Goal: Task Accomplishment & Management: Manage account settings

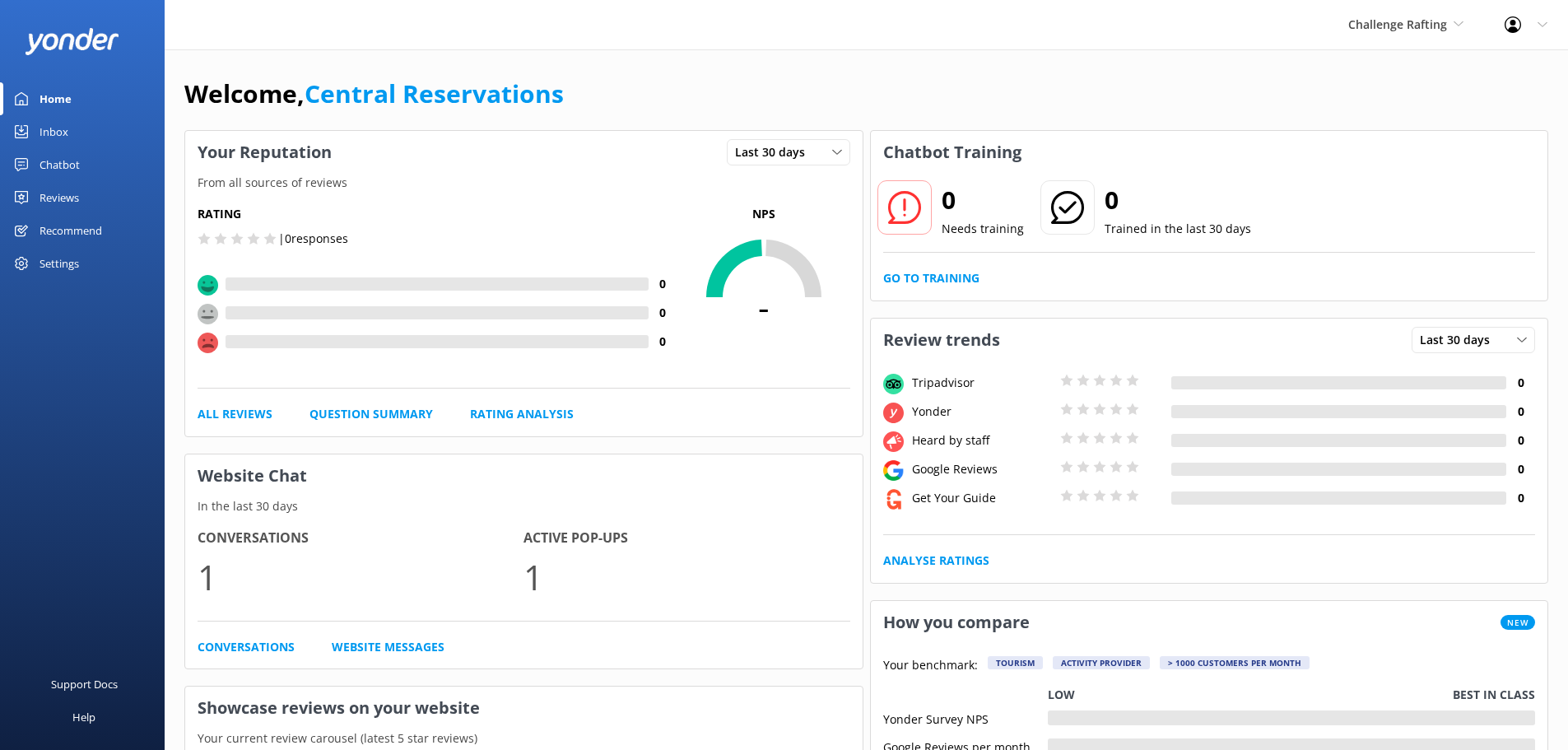
click at [48, 134] on div "Inbox" at bounding box center [53, 132] width 28 height 33
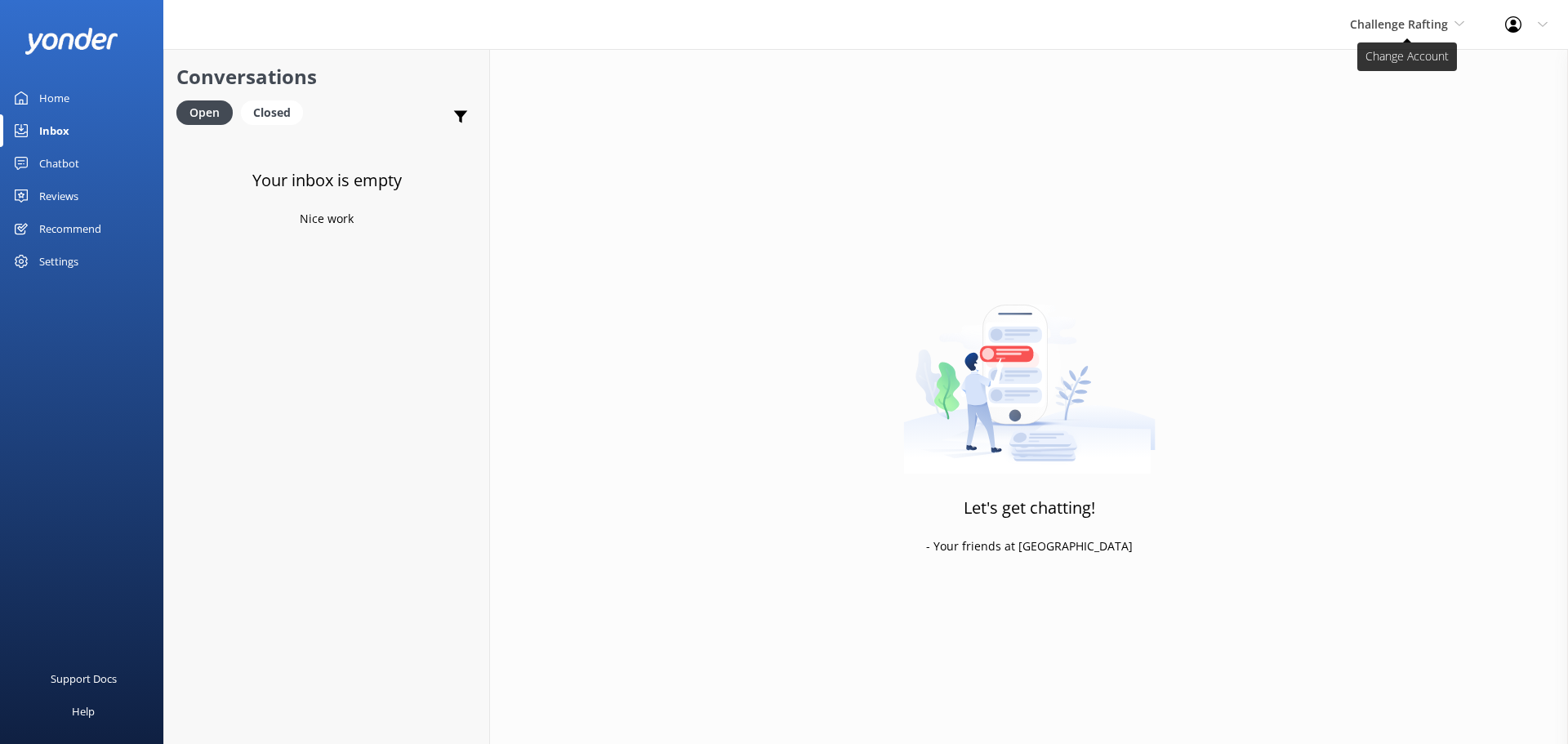
click at [1427, 23] on span "Challenge Rafting" at bounding box center [1398, 24] width 98 height 16
click at [1415, 69] on link "Milford Sound Scenic Flights" at bounding box center [1411, 68] width 163 height 39
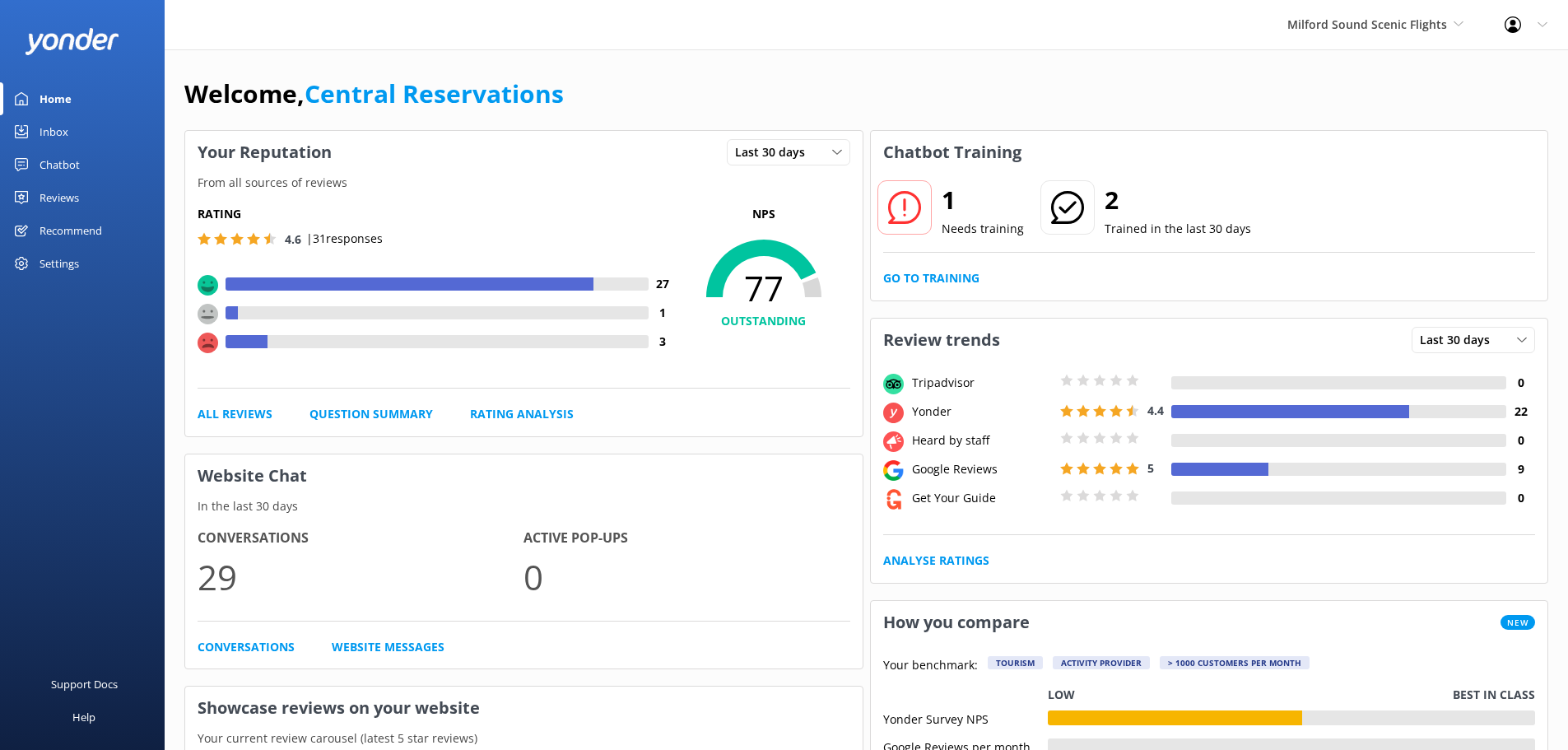
click at [44, 127] on div "Inbox" at bounding box center [53, 132] width 28 height 33
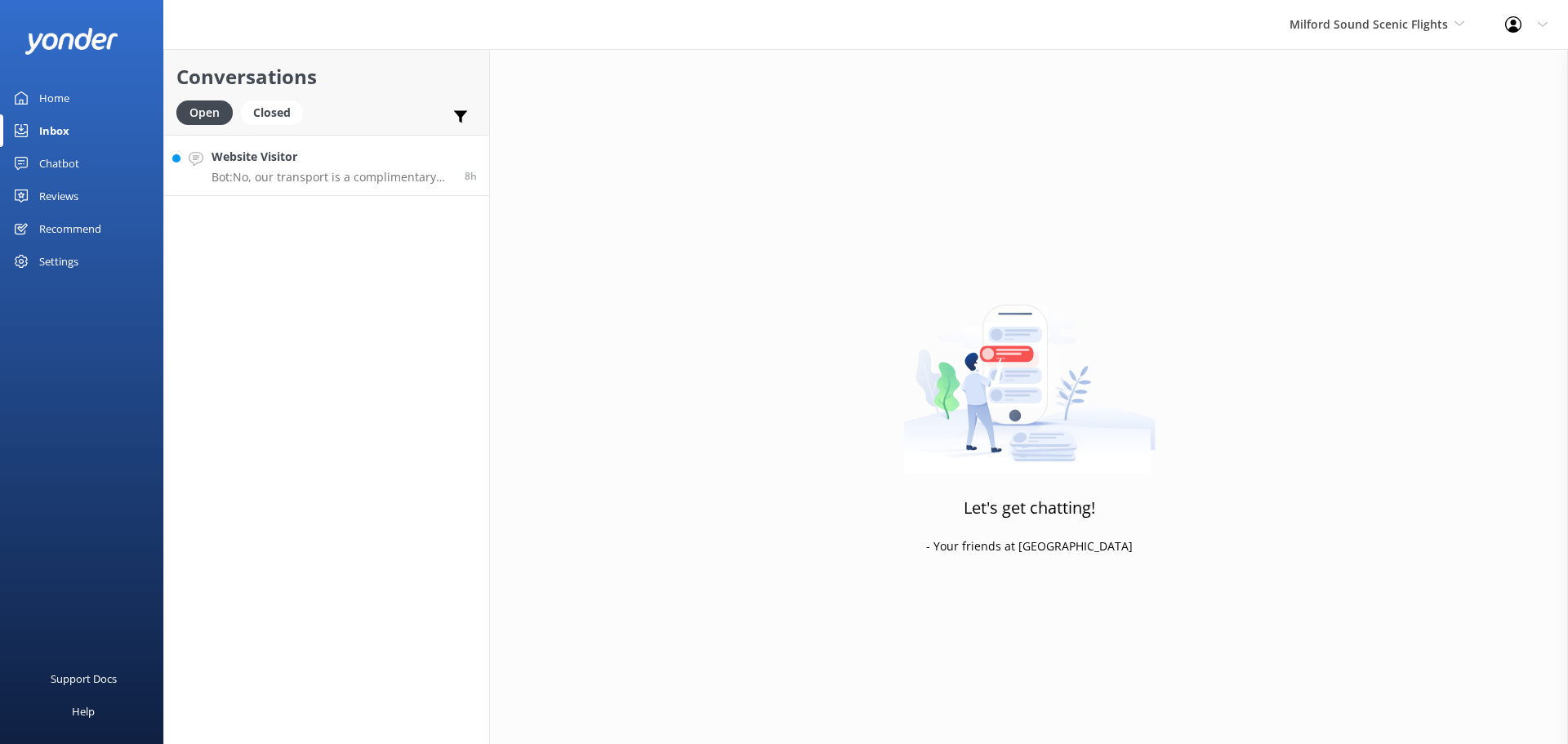
click at [341, 163] on h4 "Website Visitor" at bounding box center [332, 156] width 241 height 18
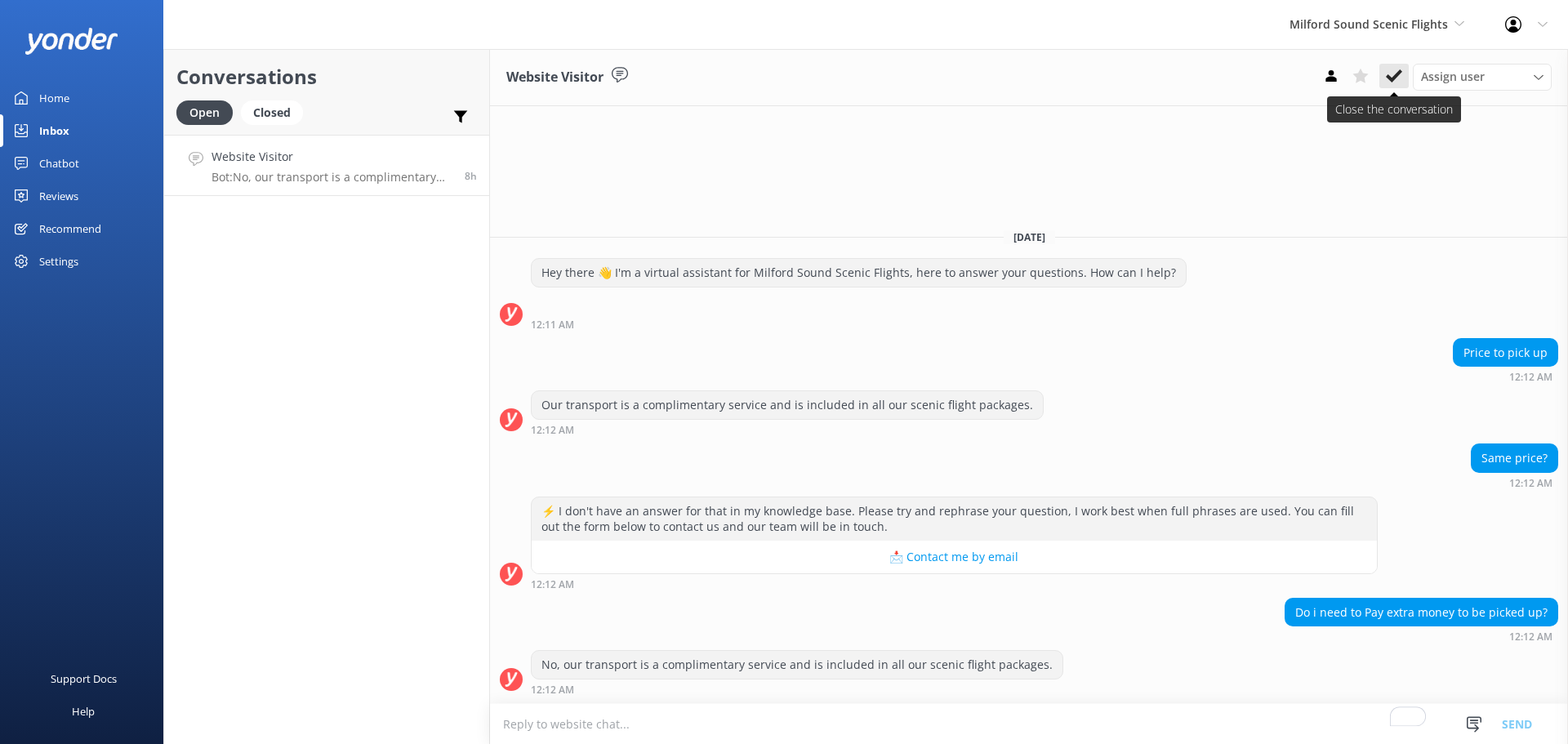
click at [1393, 77] on use at bounding box center [1393, 75] width 17 height 13
click at [1399, 27] on span "Milford Sound Scenic Flights" at bounding box center [1368, 24] width 158 height 16
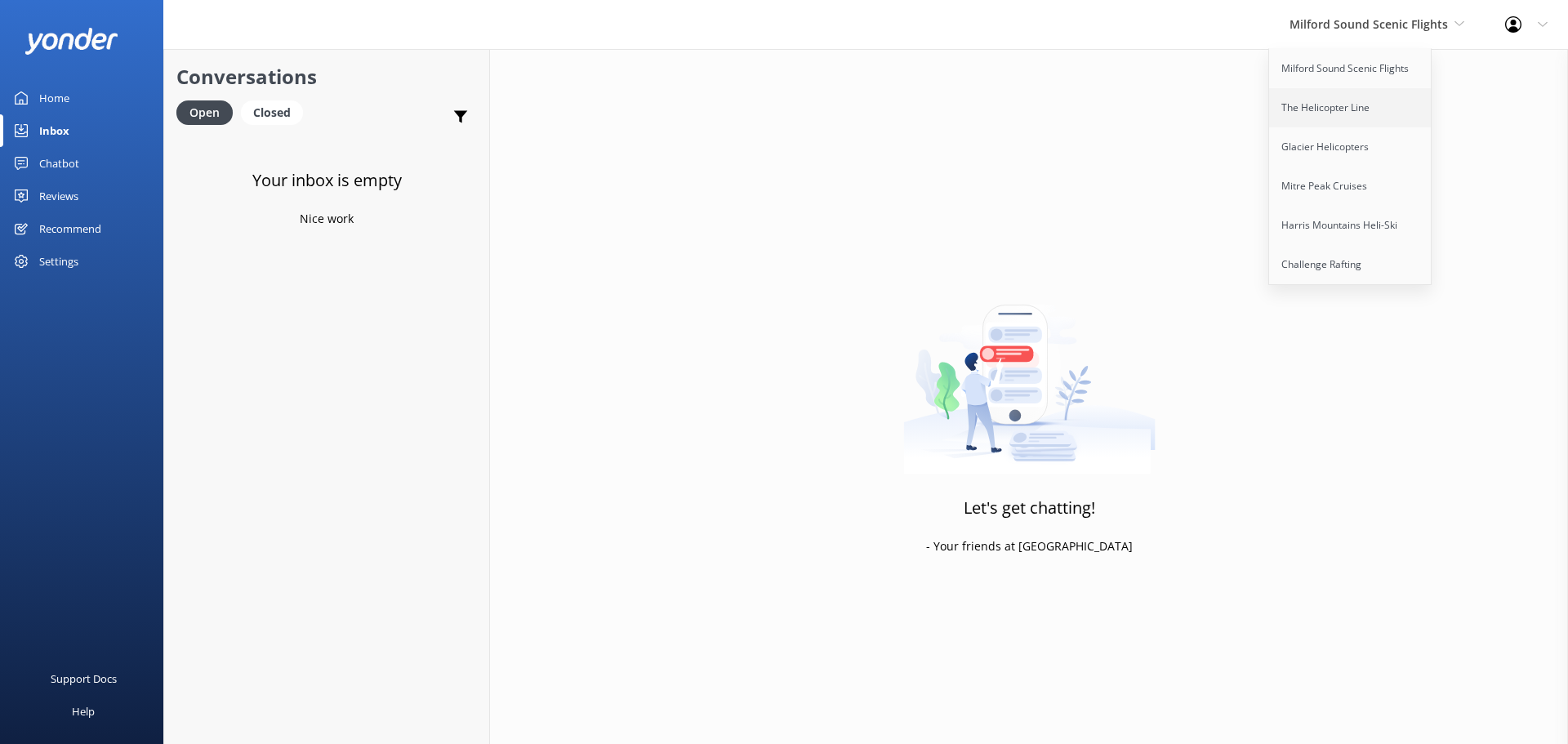
click at [1355, 110] on link "The Helicopter Line" at bounding box center [1351, 108] width 163 height 39
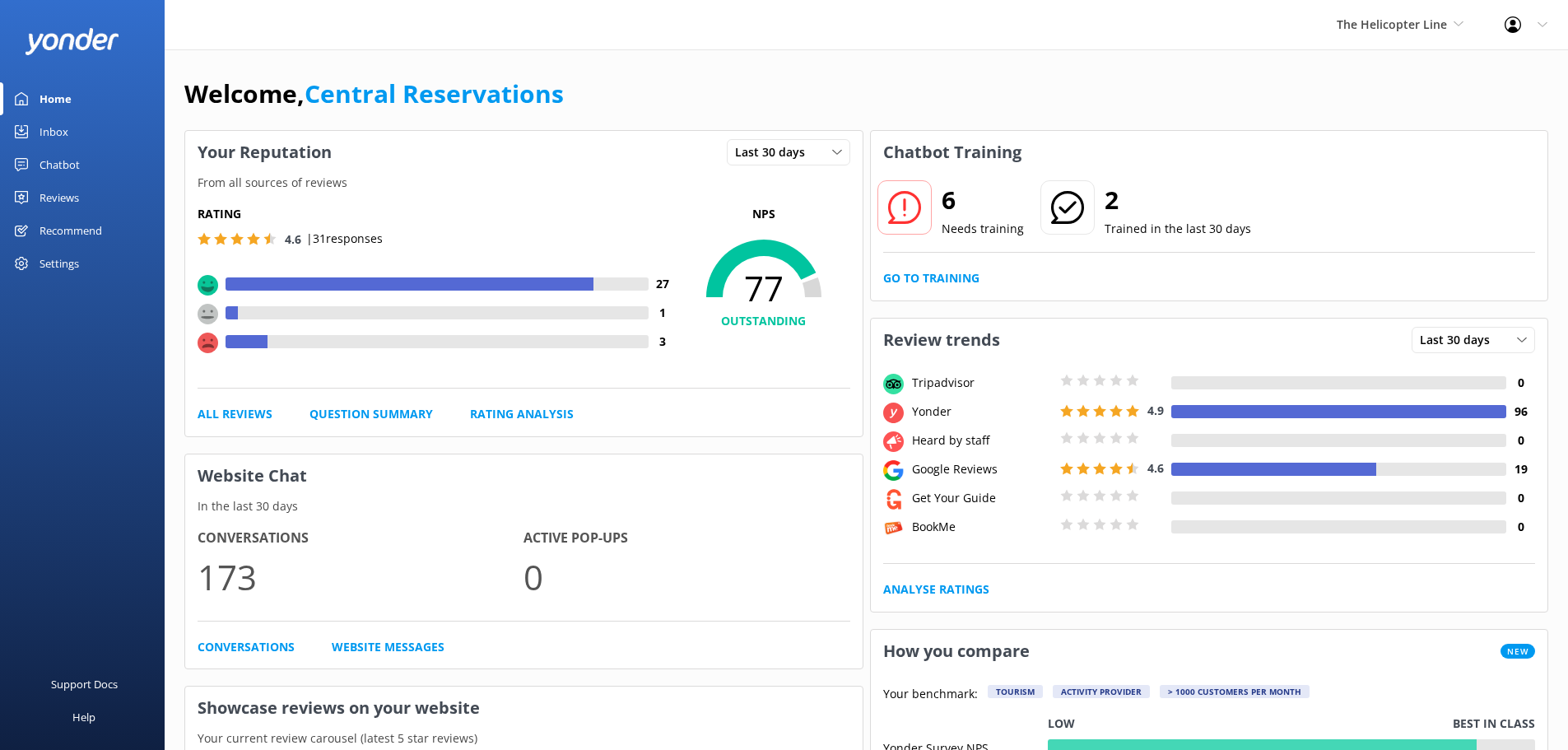
click at [60, 132] on div "Inbox" at bounding box center [53, 132] width 28 height 33
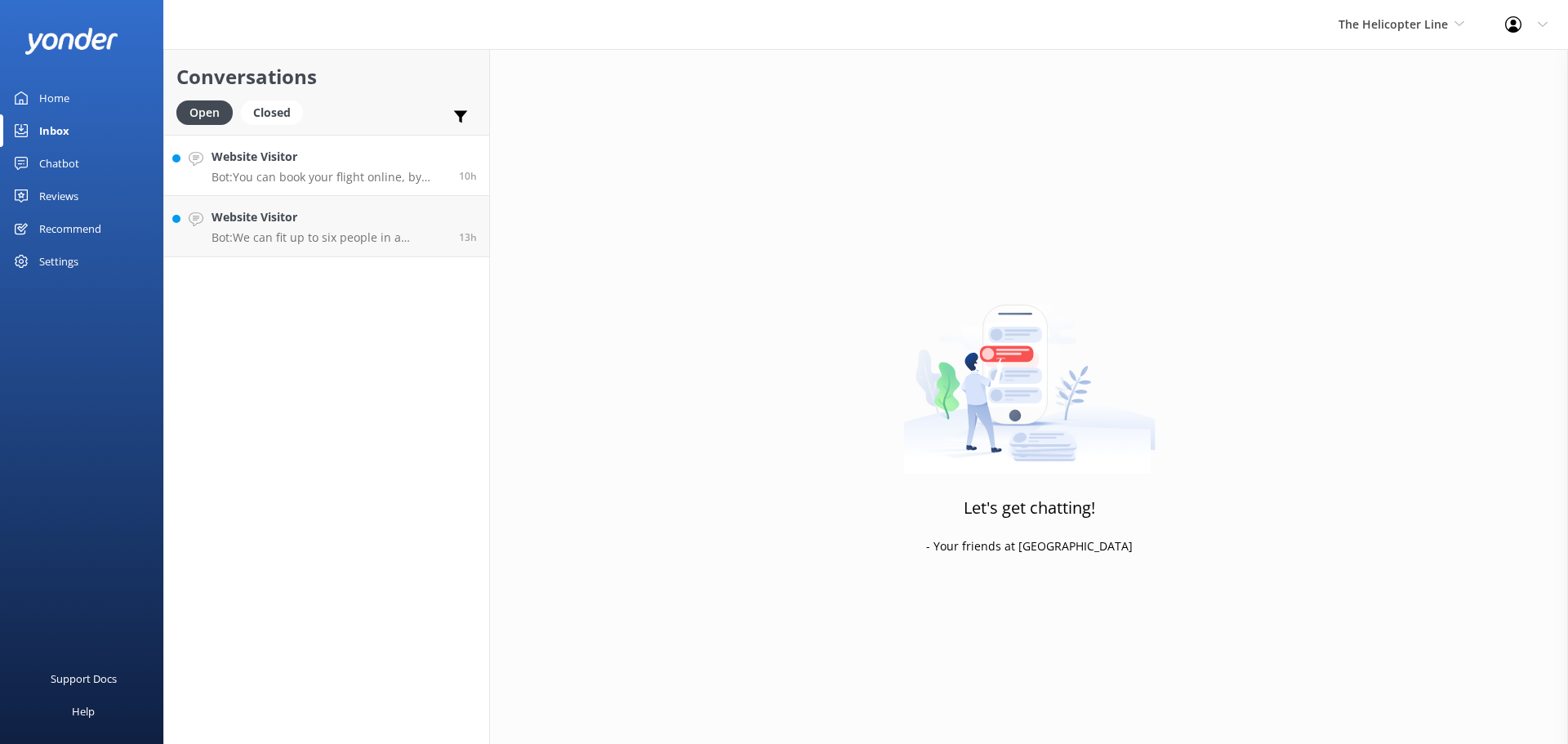
click at [348, 161] on h4 "Website Visitor" at bounding box center [329, 156] width 235 height 18
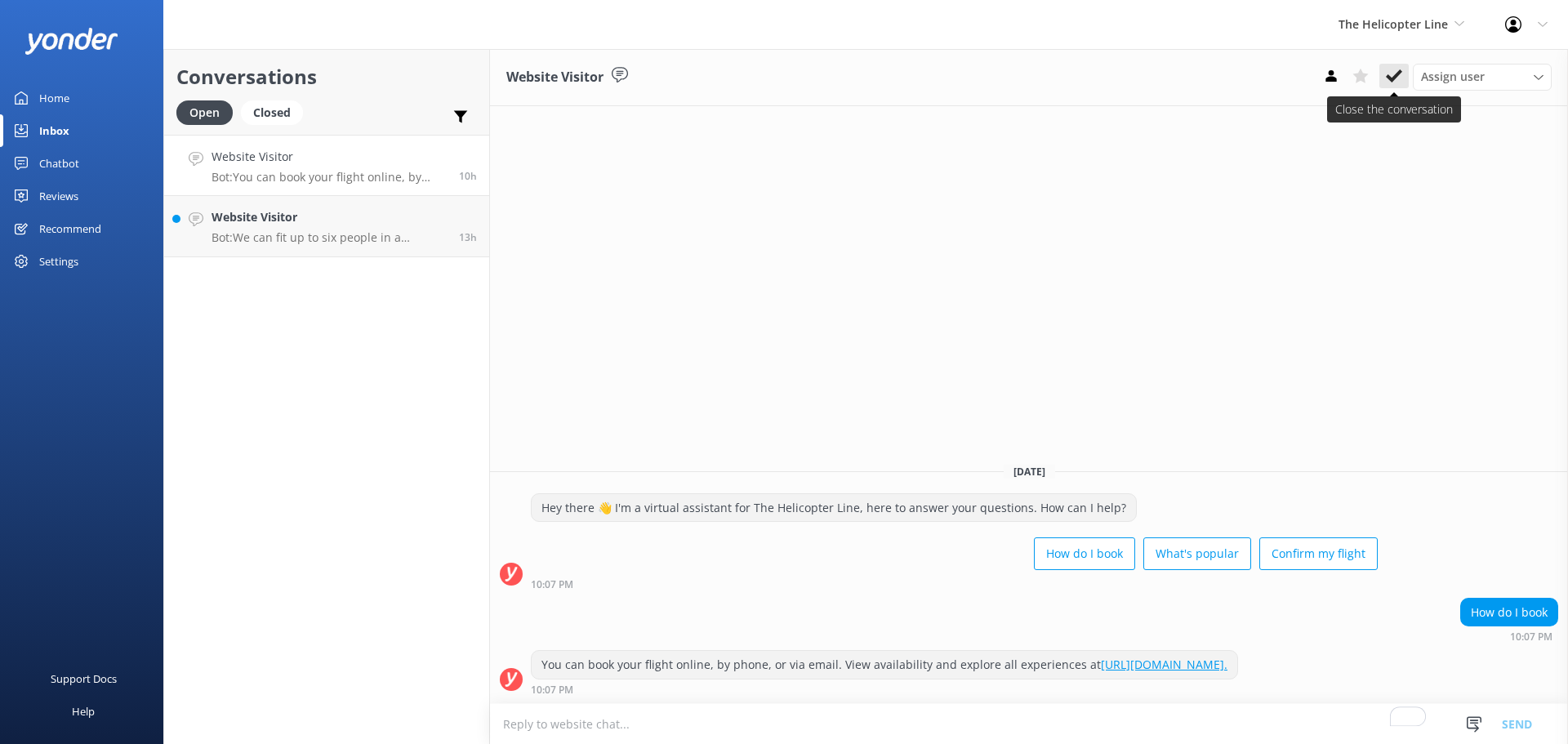
click at [1388, 74] on icon at bounding box center [1393, 76] width 17 height 17
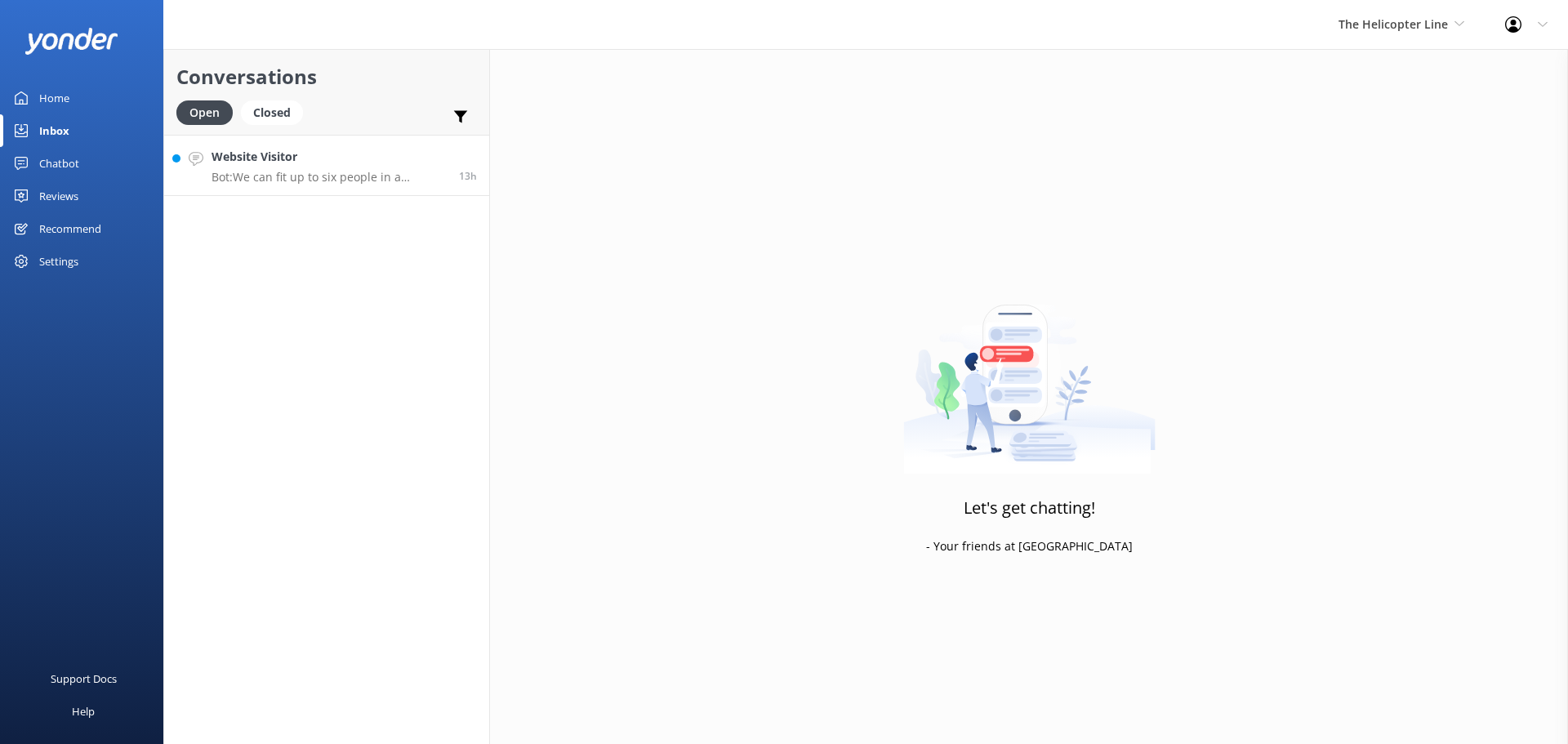
click at [372, 160] on h4 "Website Visitor" at bounding box center [329, 156] width 235 height 18
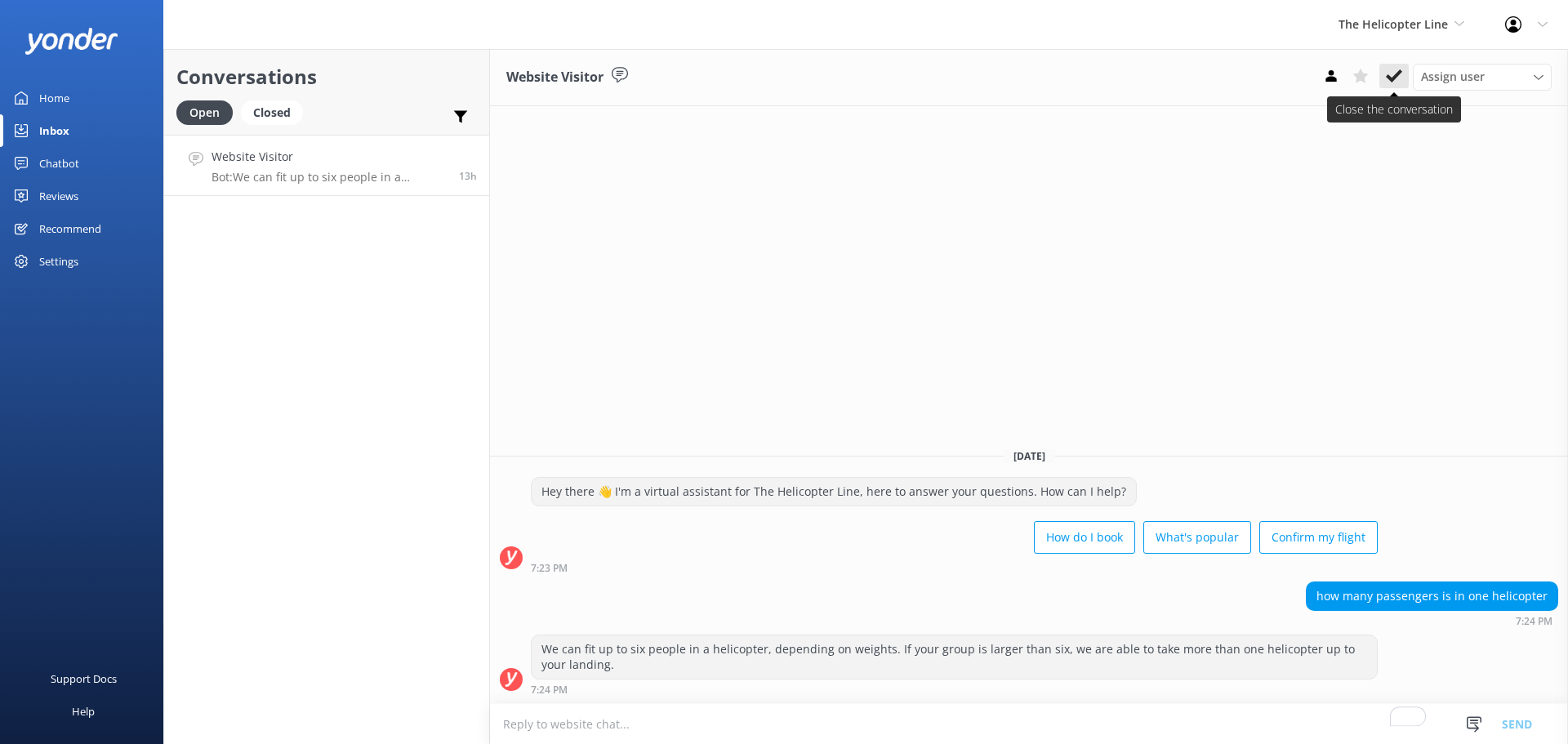
click at [1389, 76] on icon at bounding box center [1393, 76] width 17 height 17
click at [1408, 34] on div "The Helicopter Line Milford Sound Scenic Flights The Helicopter Line Glacier He…" at bounding box center [1401, 24] width 167 height 49
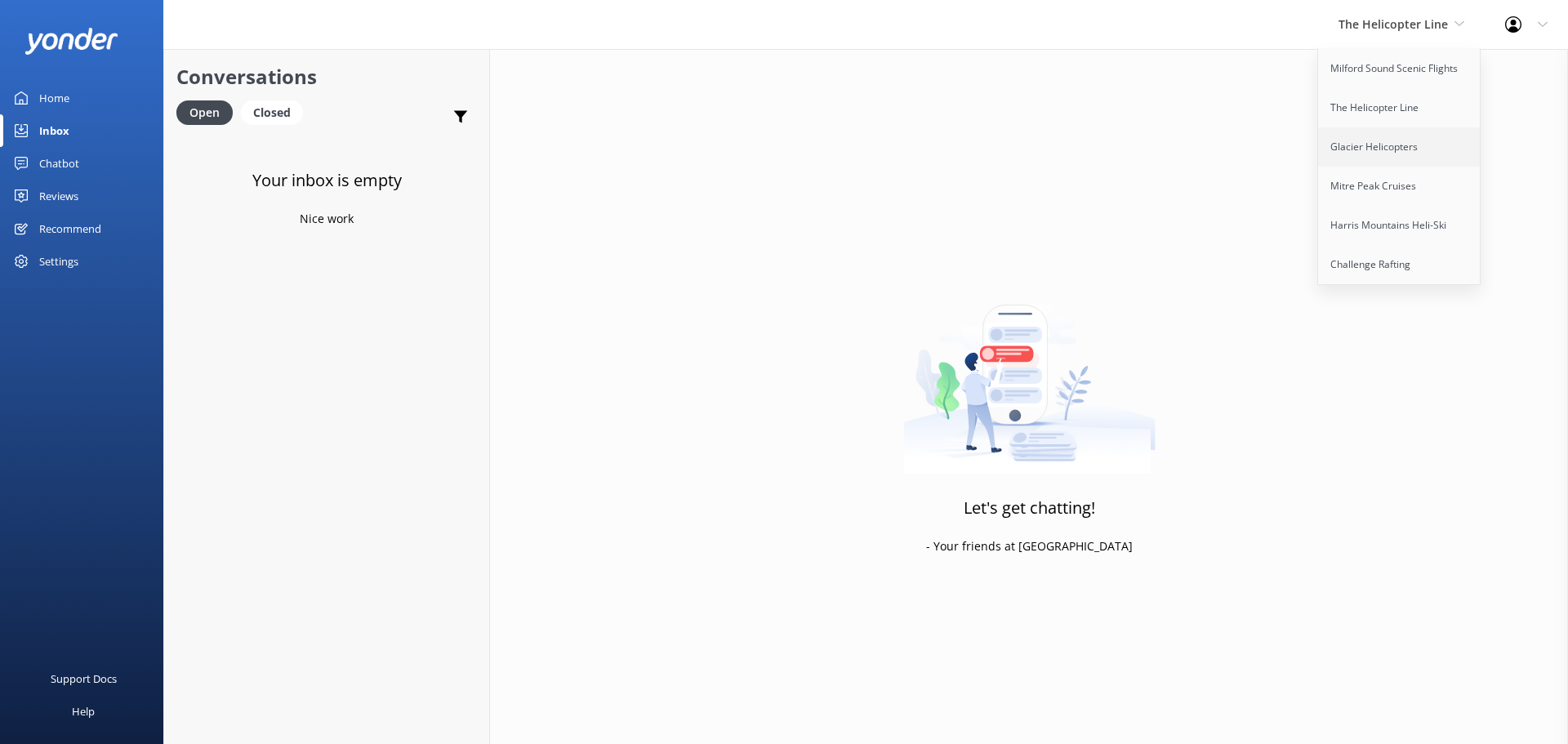
click at [1391, 151] on link "Glacier Helicopters" at bounding box center [1399, 147] width 163 height 39
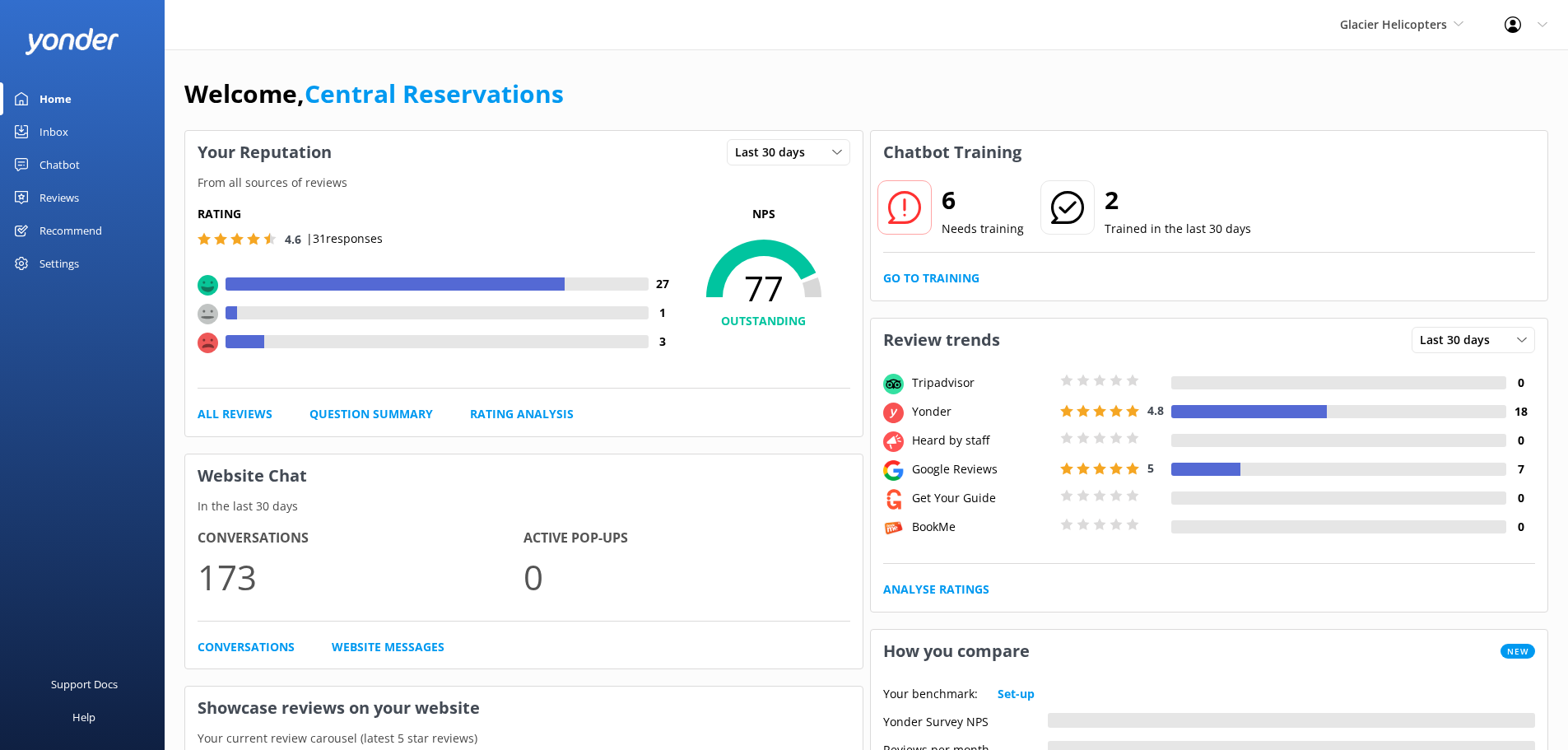
click at [68, 131] on div "Inbox" at bounding box center [53, 132] width 28 height 33
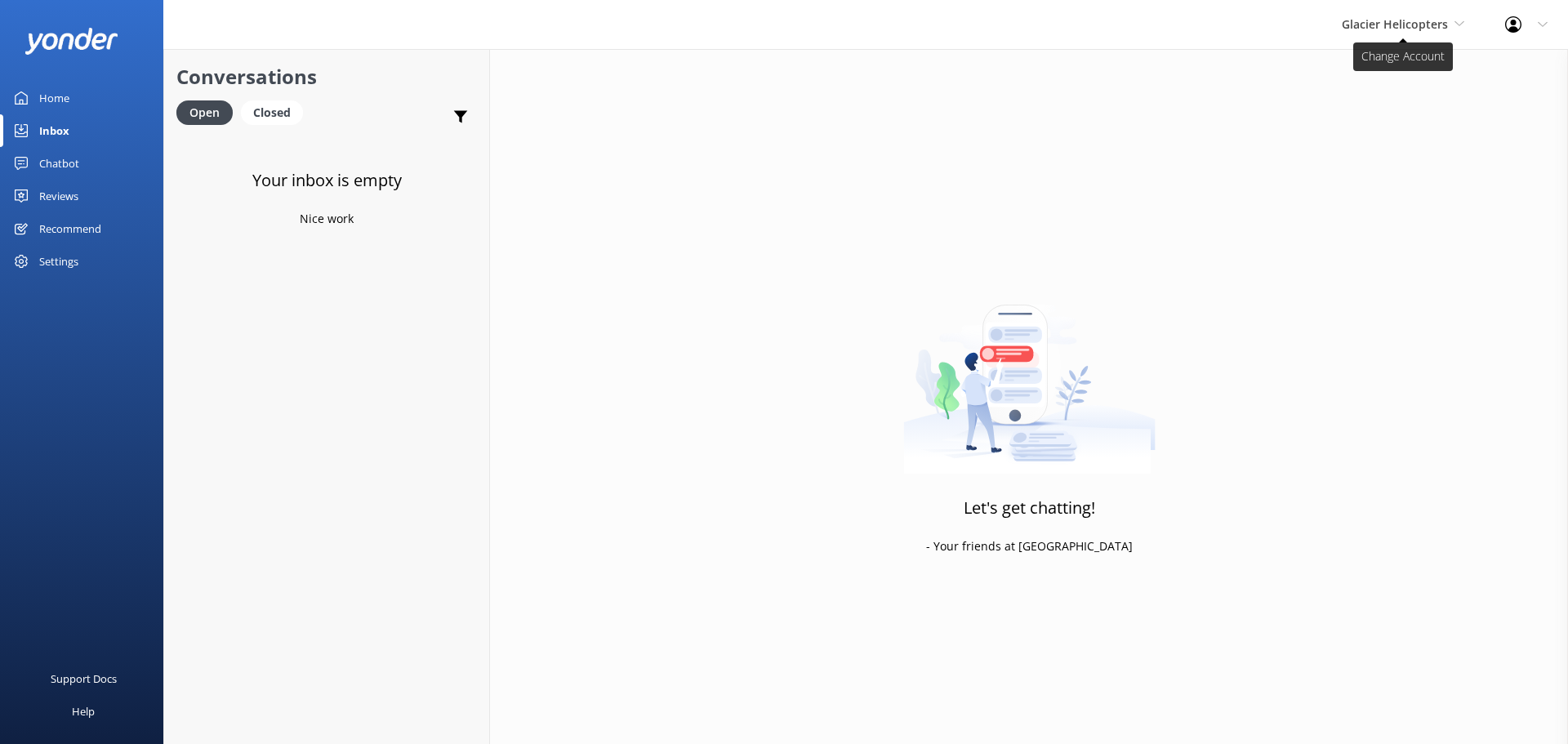
click at [1448, 19] on span "Glacier Helicopters" at bounding box center [1403, 24] width 122 height 18
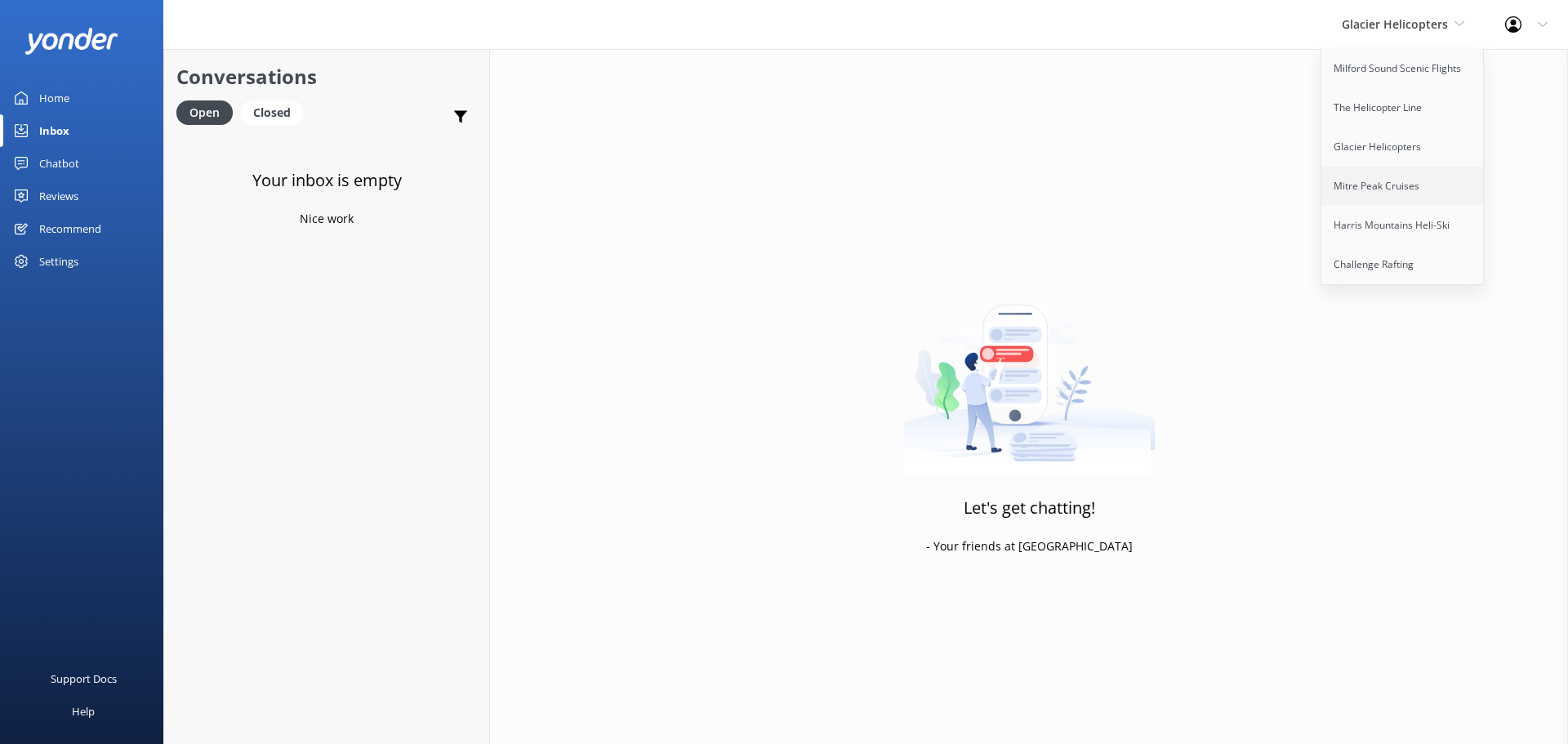
click at [1384, 188] on link "Mitre Peak Cruises" at bounding box center [1403, 186] width 163 height 39
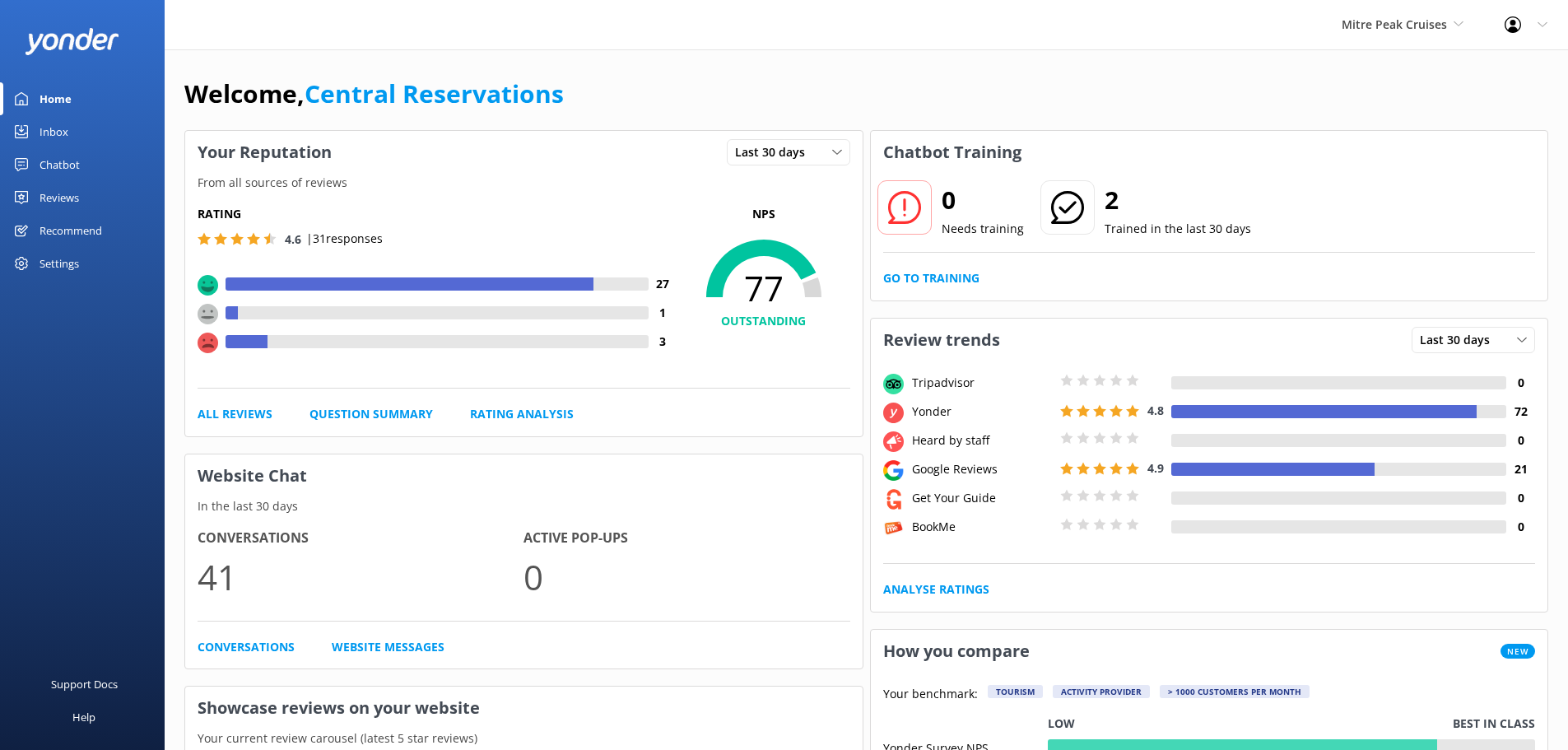
click at [75, 127] on link "Inbox" at bounding box center [82, 132] width 164 height 33
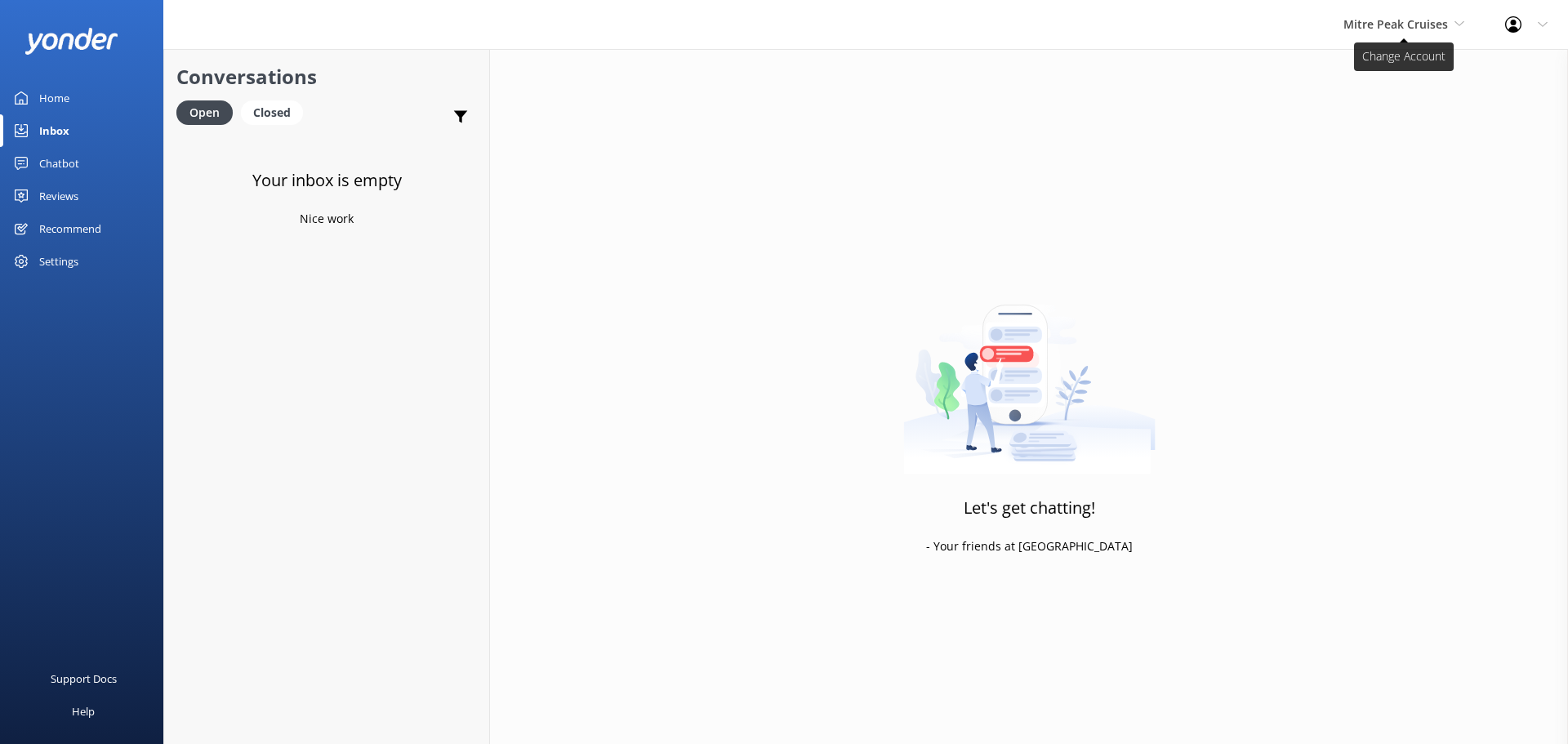
click at [1455, 17] on span "Mitre Peak Cruises" at bounding box center [1403, 24] width 120 height 18
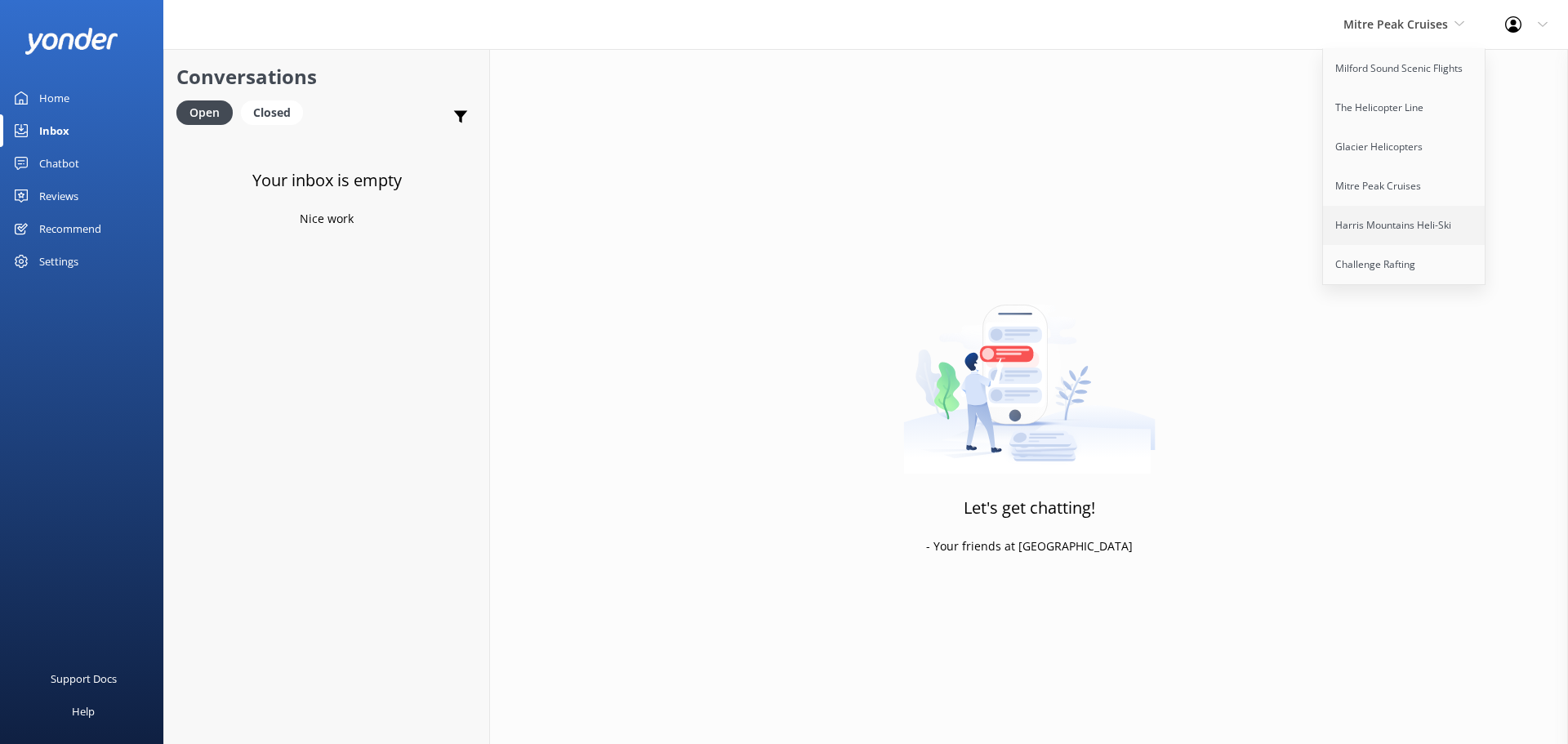
click at [1397, 217] on link "Harris Mountains Heli-Ski" at bounding box center [1404, 225] width 163 height 39
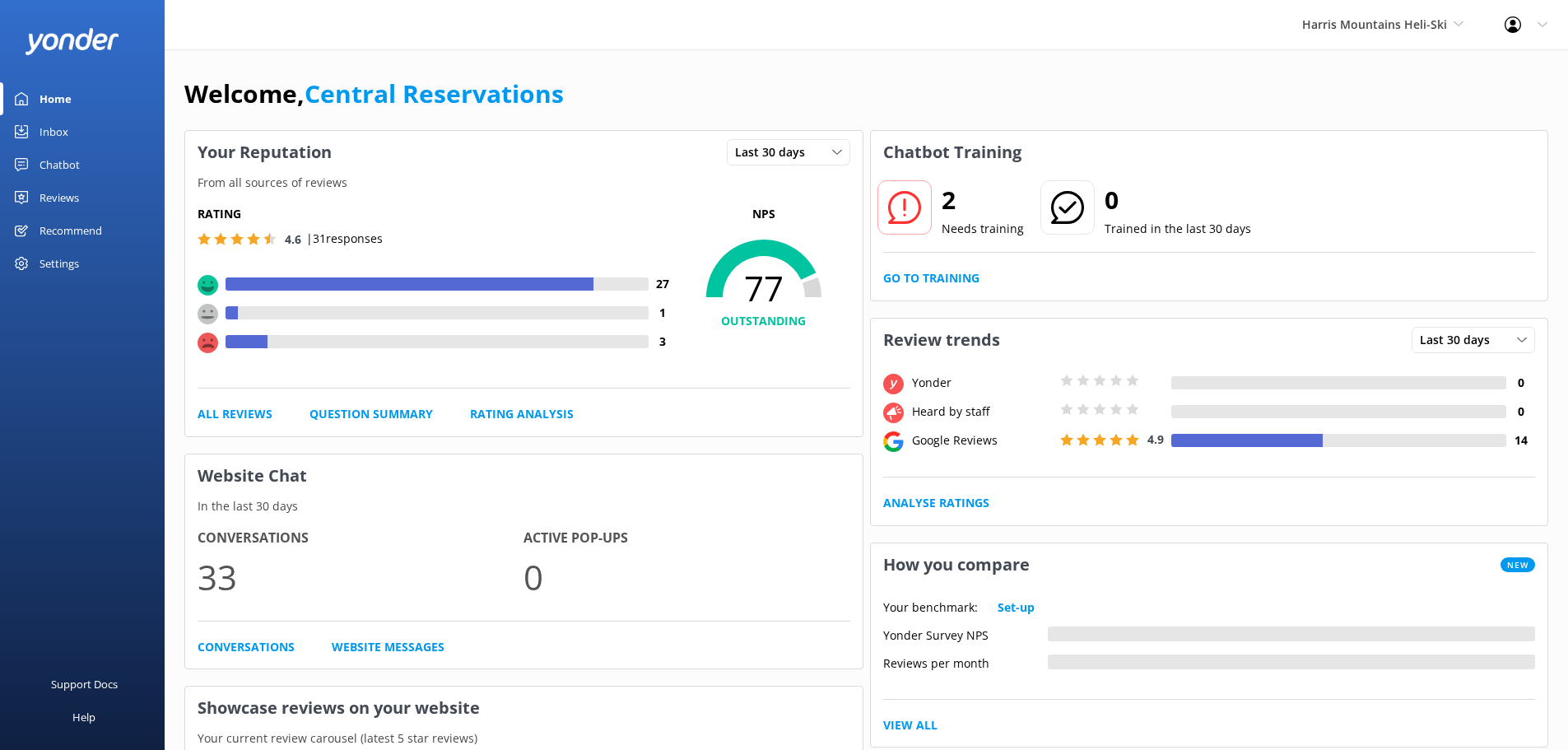
click at [45, 132] on div "Inbox" at bounding box center [53, 132] width 28 height 33
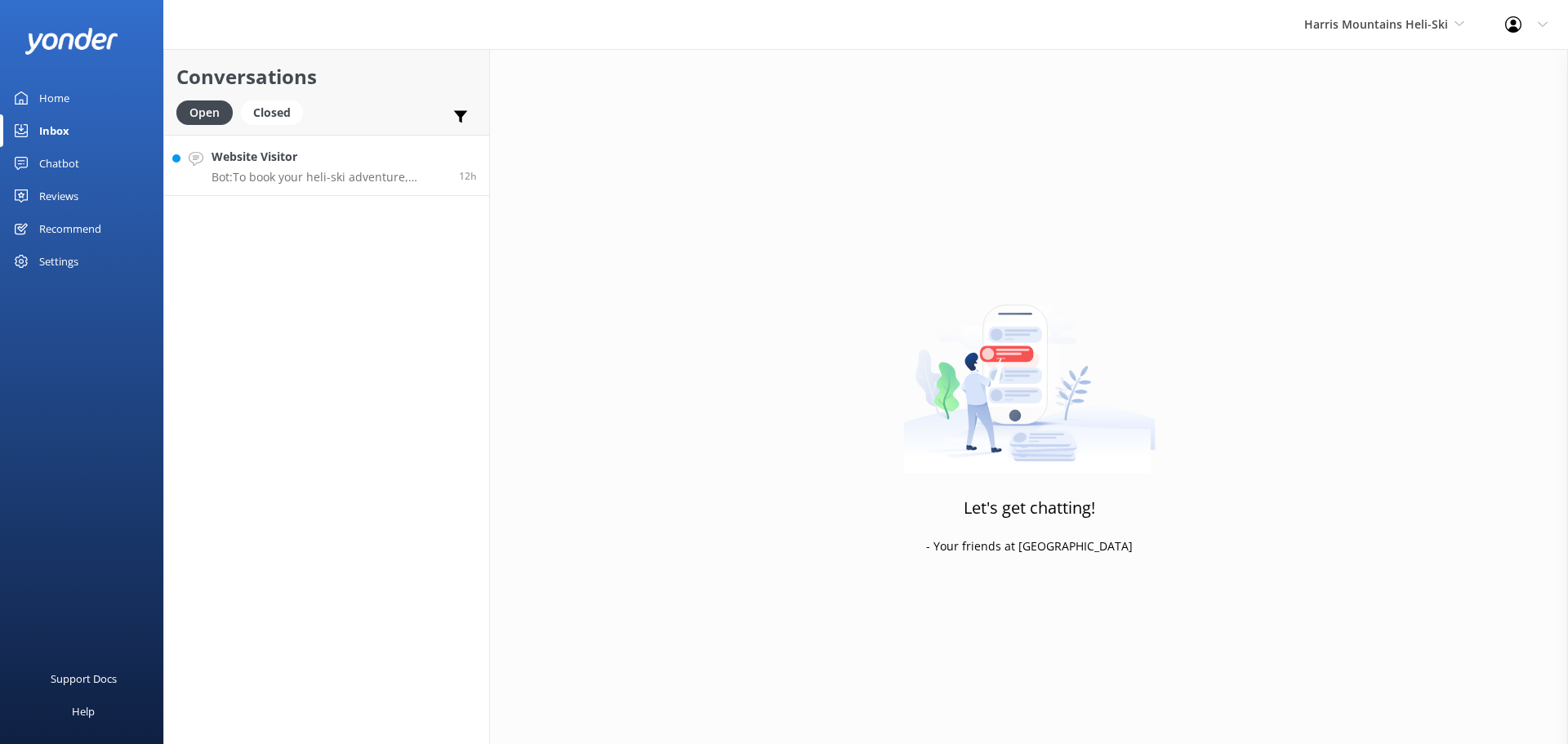
click at [386, 152] on h4 "Website Visitor" at bounding box center [329, 156] width 235 height 18
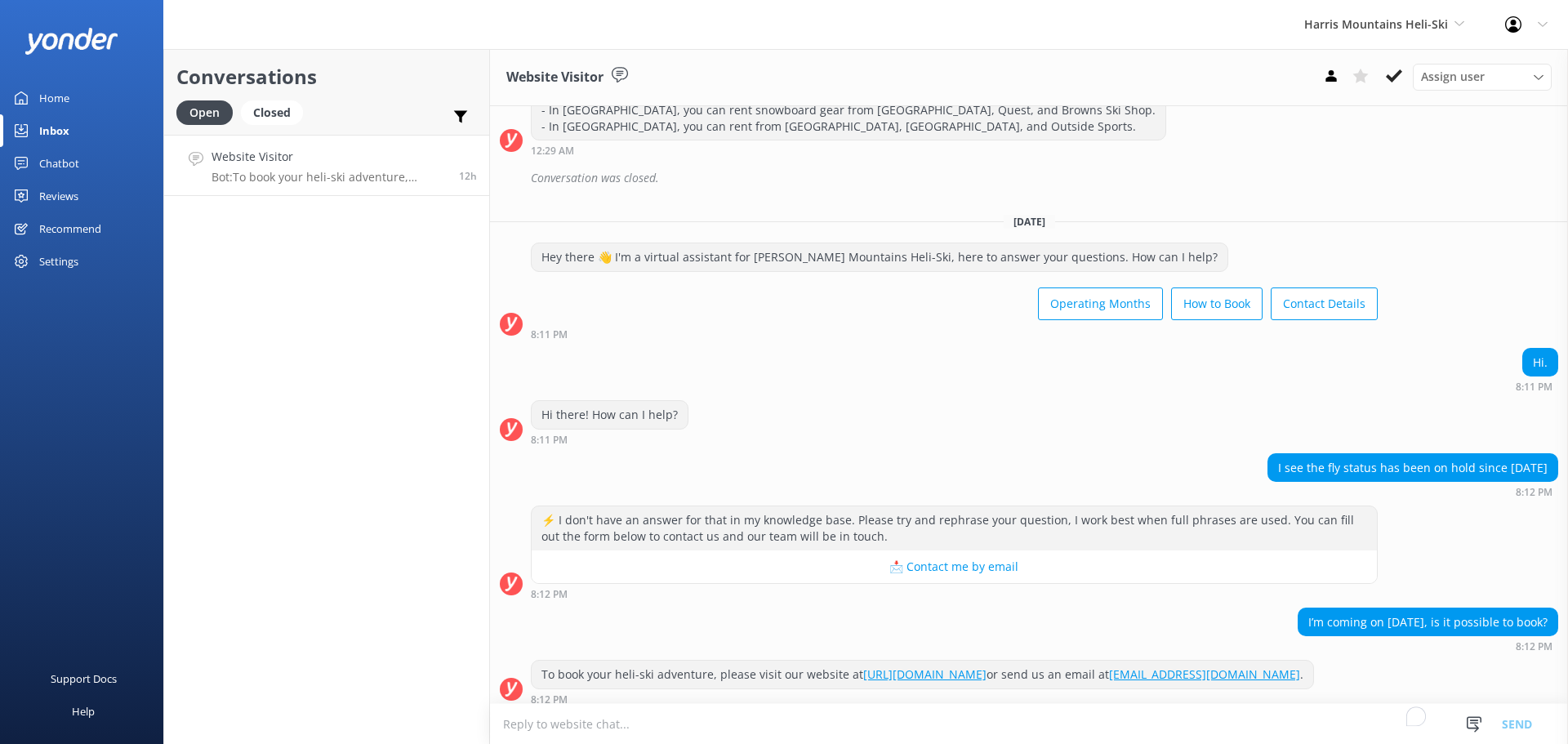
scroll to position [220, 0]
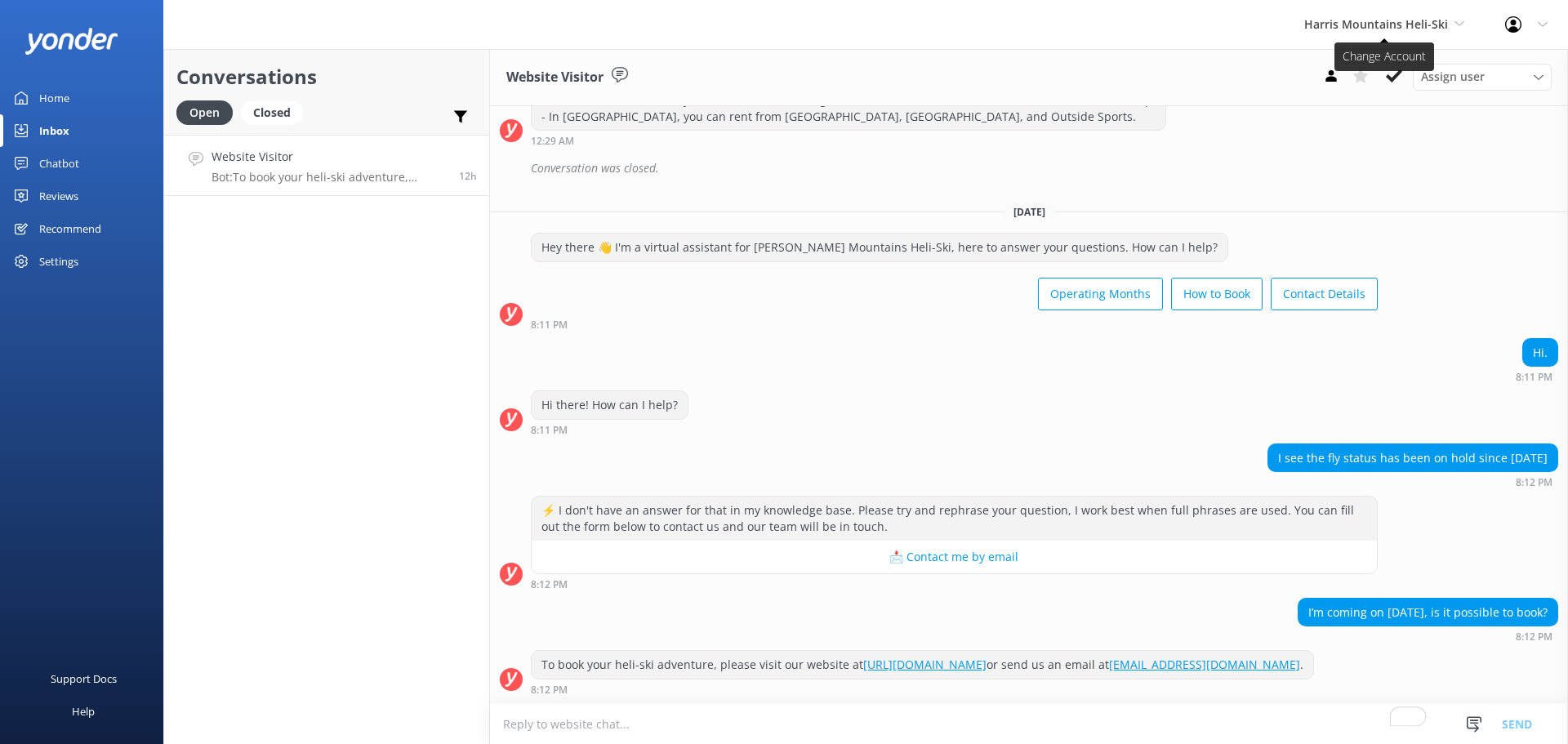
click at [1458, 23] on icon at bounding box center [1459, 23] width 10 height 10
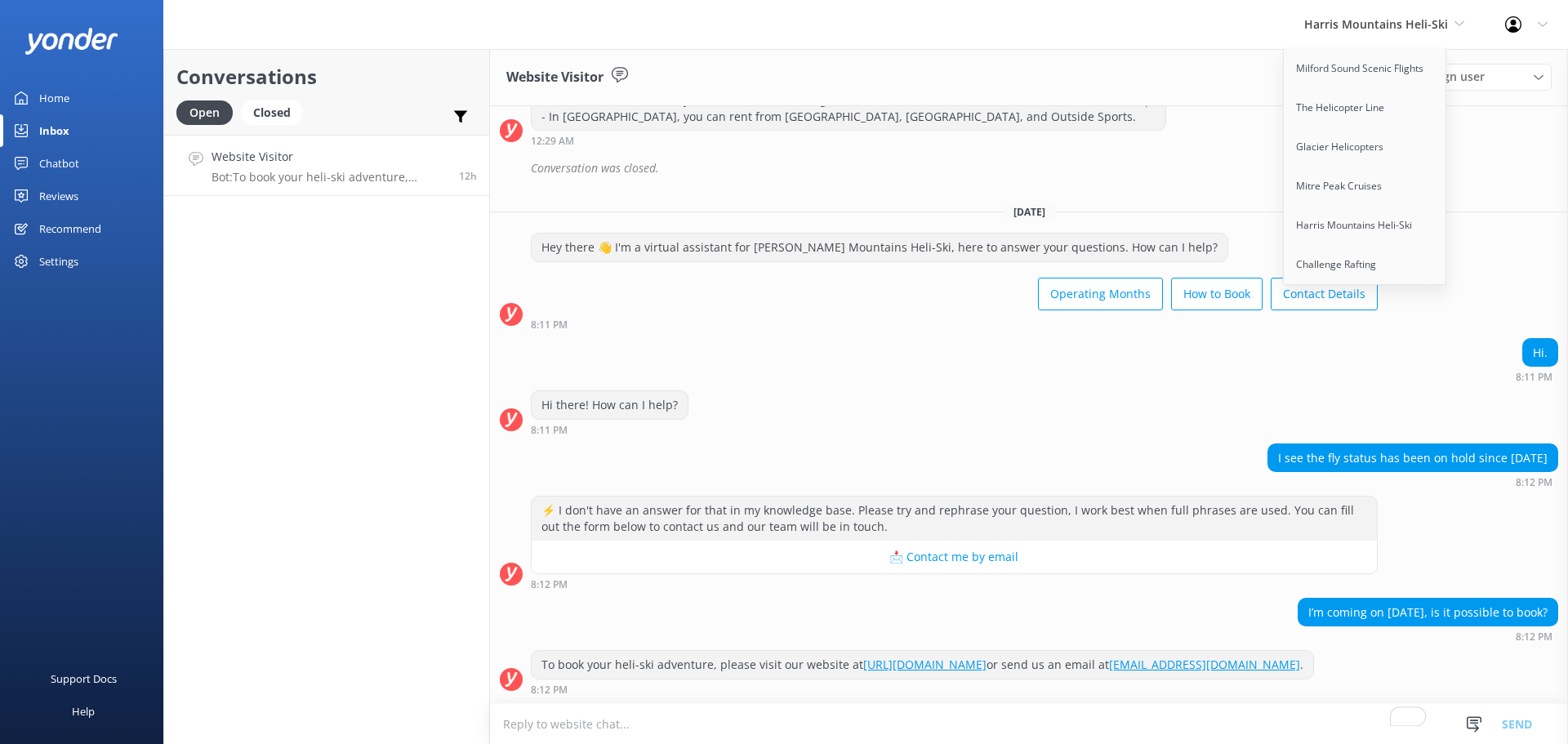
click at [924, 388] on div "Hi. 8:11 PM" at bounding box center [1029, 364] width 1078 height 53
click at [1456, 16] on span "Harris Mountains Heli-Ski" at bounding box center [1384, 24] width 160 height 18
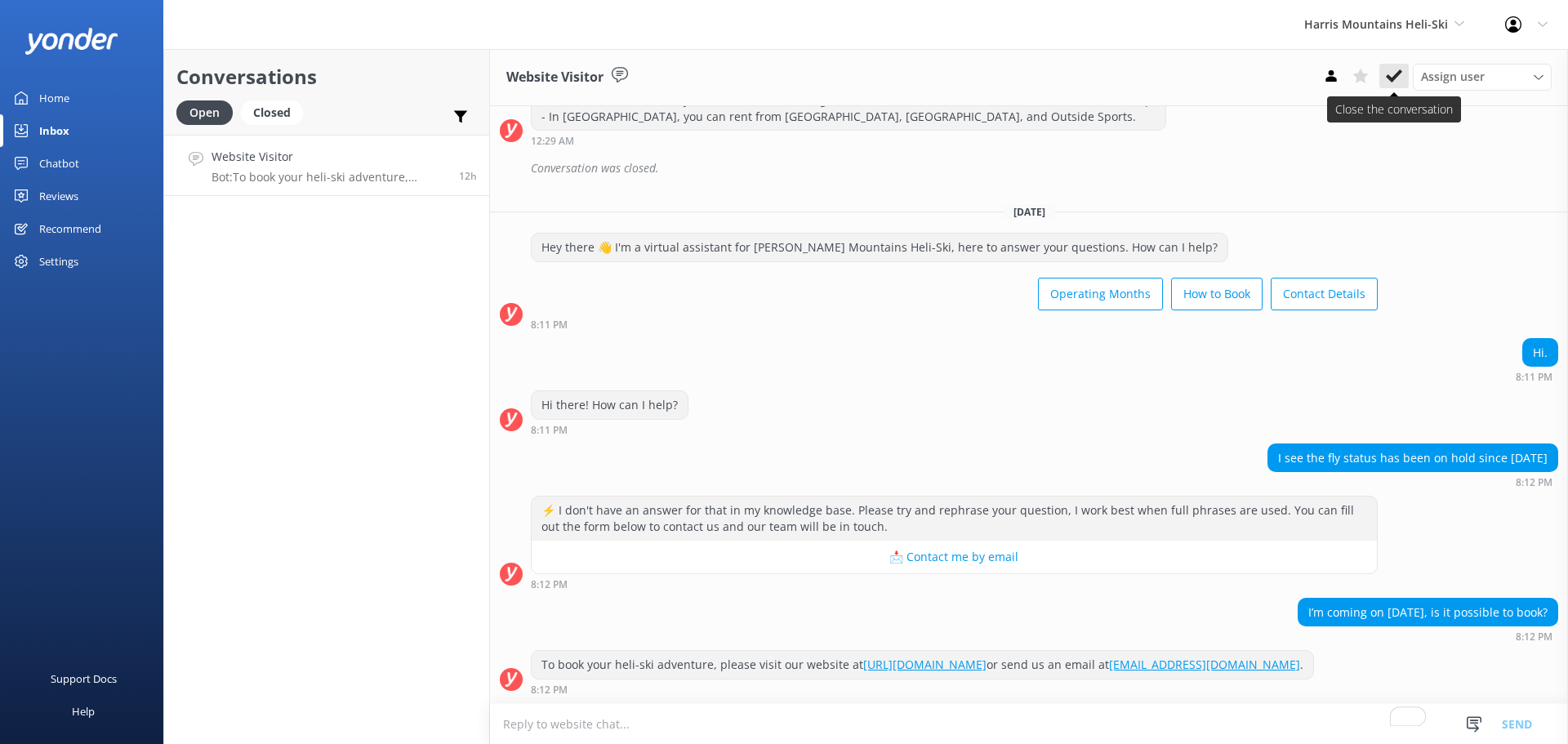
click at [1390, 74] on icon at bounding box center [1393, 76] width 17 height 17
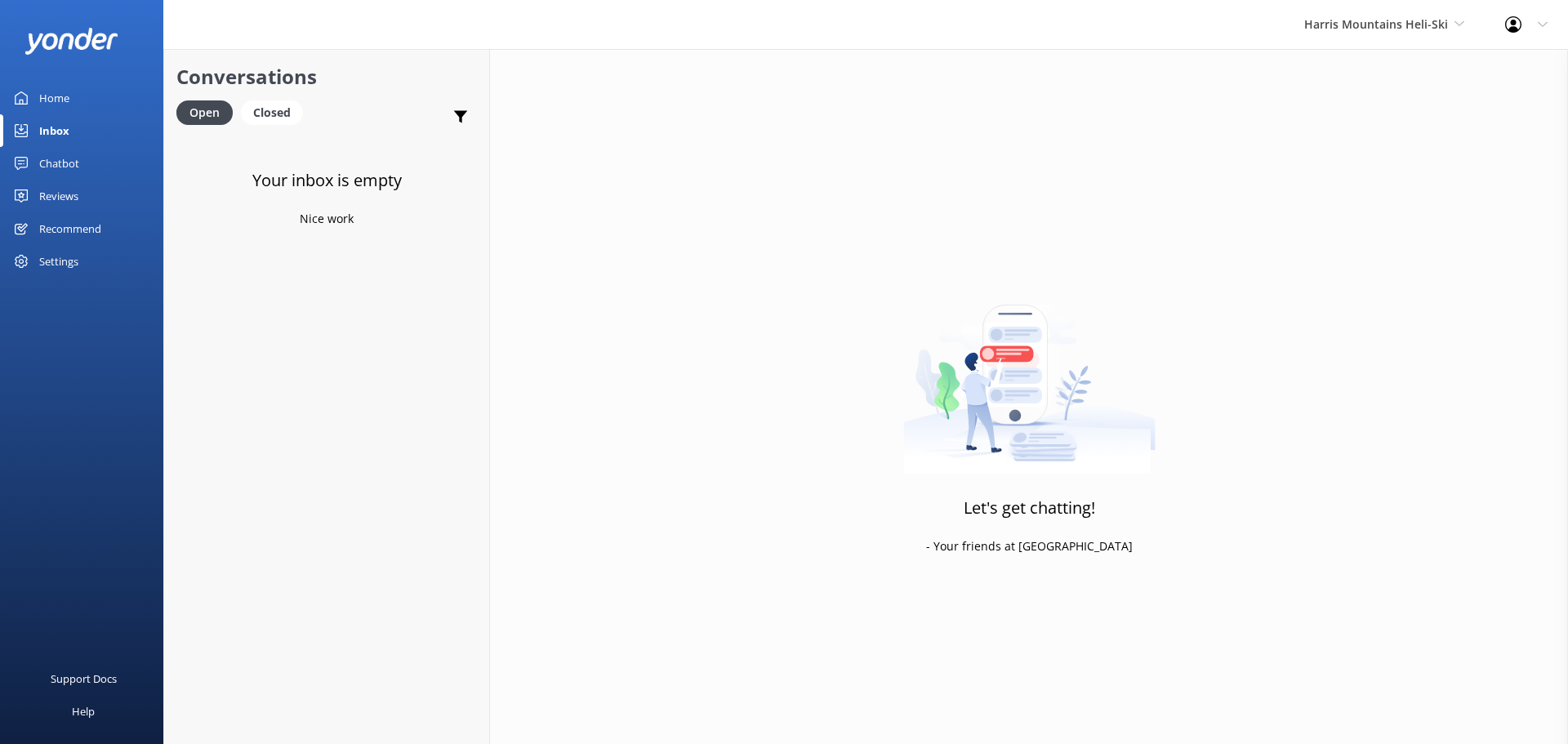
click at [70, 131] on link "Inbox" at bounding box center [82, 131] width 163 height 33
click at [1383, 44] on div "Harris Mountains Heli-Ski Milford Sound Scenic Flights The Helicopter Line Glac…" at bounding box center [1384, 24] width 201 height 49
click at [1363, 261] on link "Challenge Rafting" at bounding box center [1365, 264] width 163 height 39
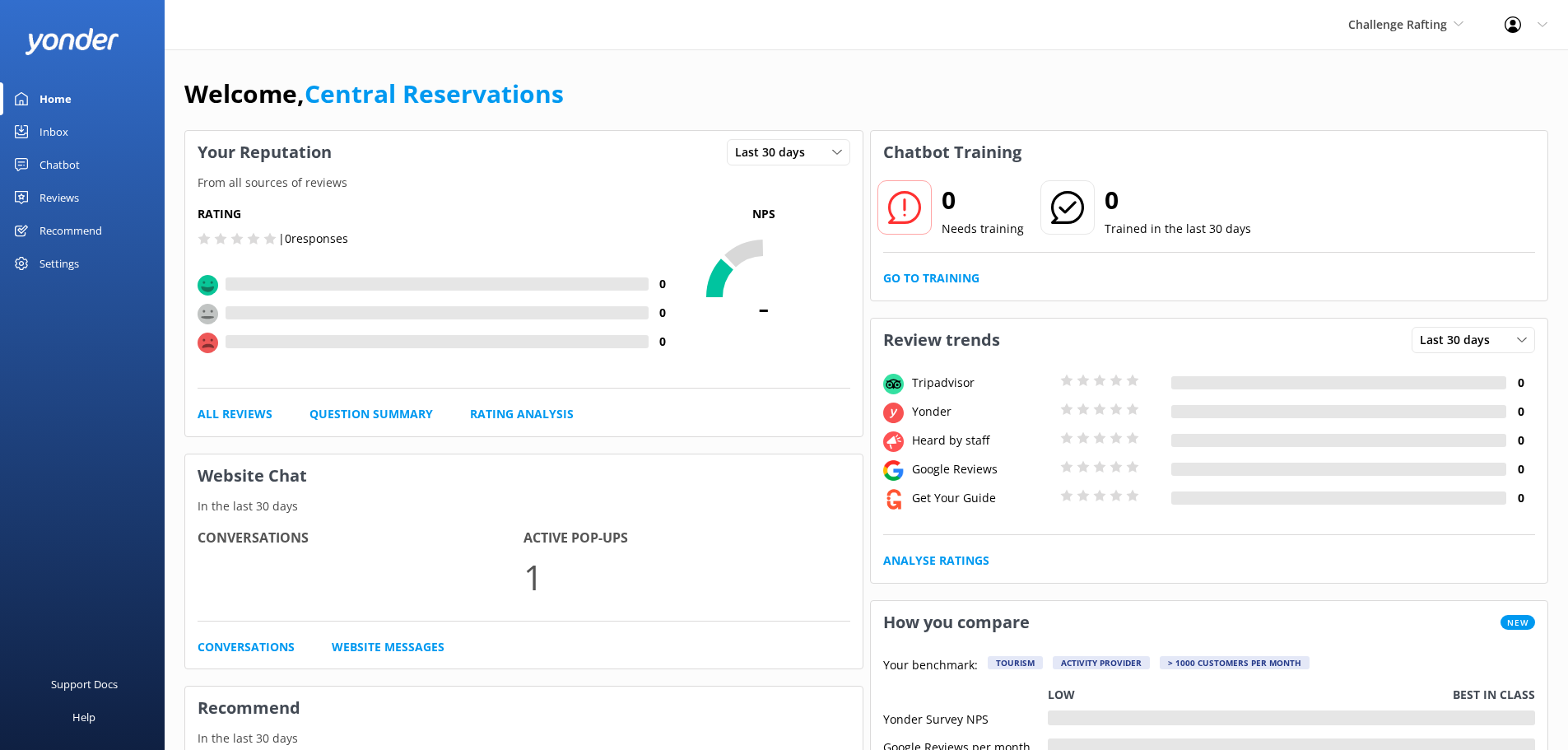
click at [45, 132] on div "Inbox" at bounding box center [53, 132] width 28 height 33
